Goal: Check status: Check status

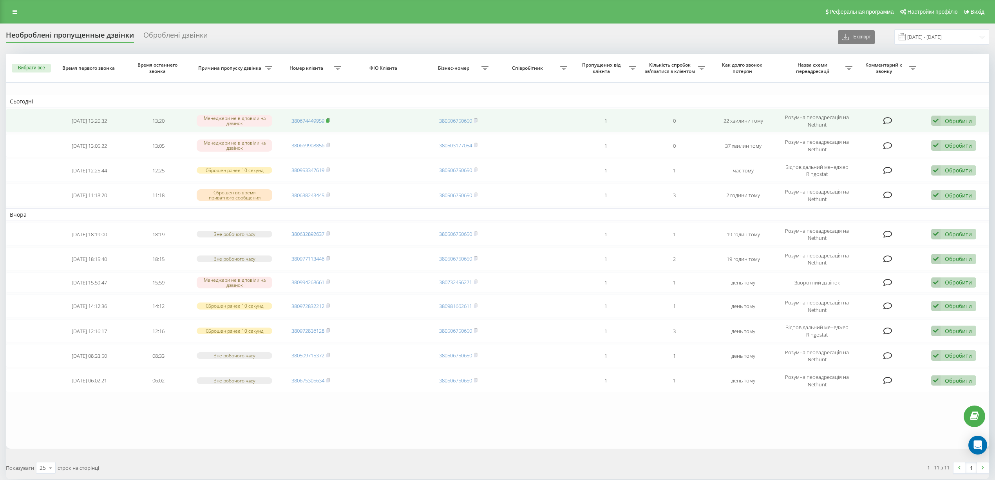
click at [328, 119] on rect at bounding box center [327, 121] width 2 height 4
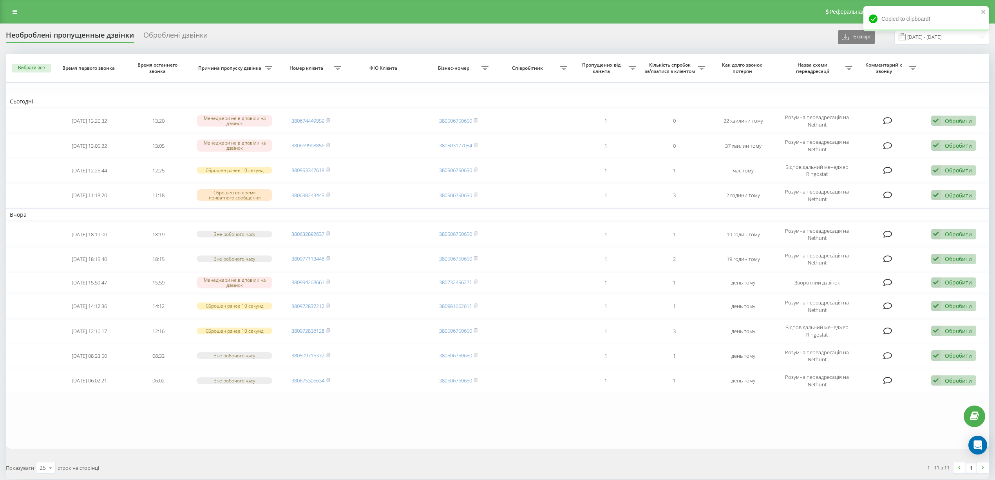
click at [340, 457] on div "Показувати 25 10 25 50 100 строк на сторінці" at bounding box center [248, 468] width 497 height 23
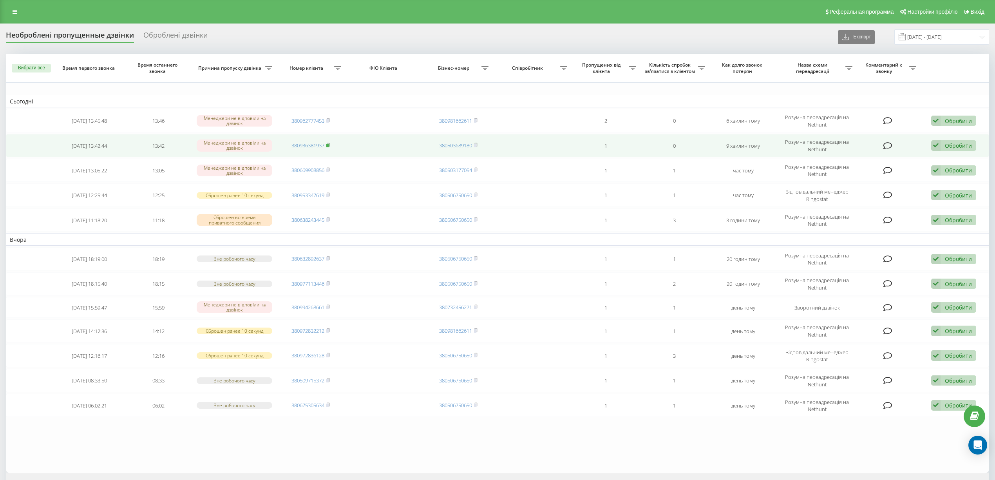
click at [328, 144] on rect at bounding box center [327, 146] width 2 height 4
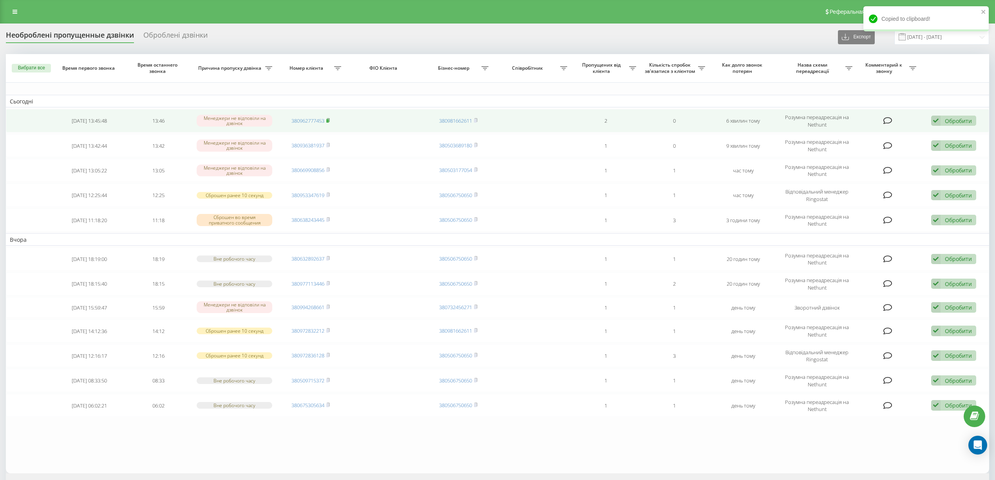
click at [327, 120] on icon at bounding box center [328, 120] width 4 height 5
